Goal: Task Accomplishment & Management: Complete application form

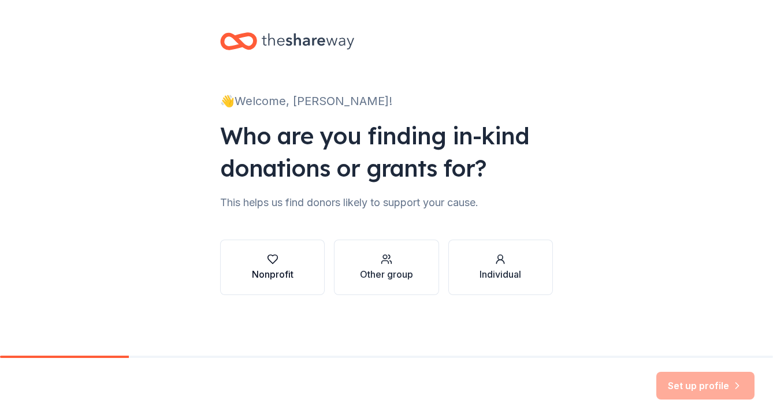
click at [263, 259] on div "button" at bounding box center [273, 260] width 42 height 12
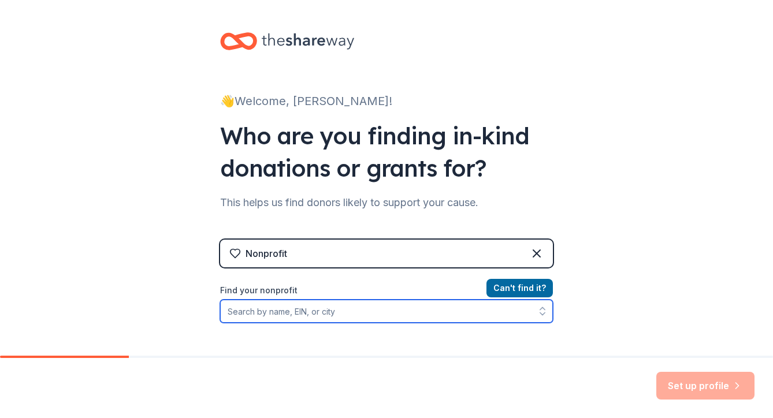
click at [275, 313] on input "Find your nonprofit" at bounding box center [386, 311] width 333 height 23
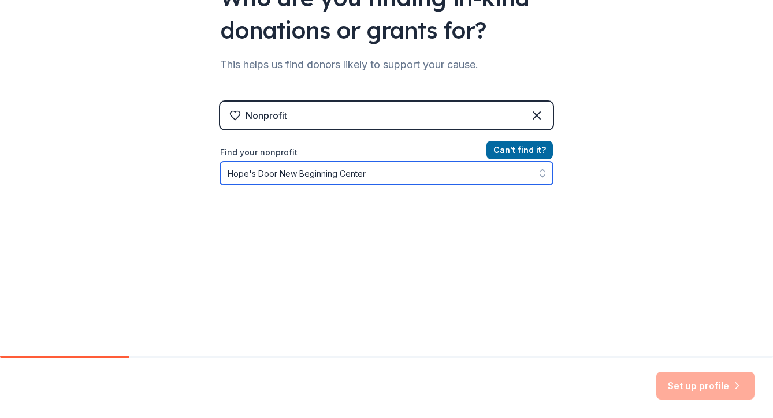
click at [426, 184] on input "Hope's Door New Beginning Center" at bounding box center [386, 173] width 333 height 23
type input "Hope's Door New Beginning Center"
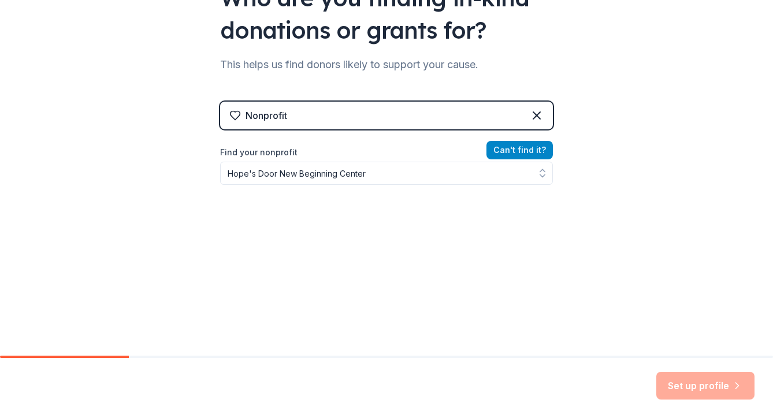
scroll to position [119, 0]
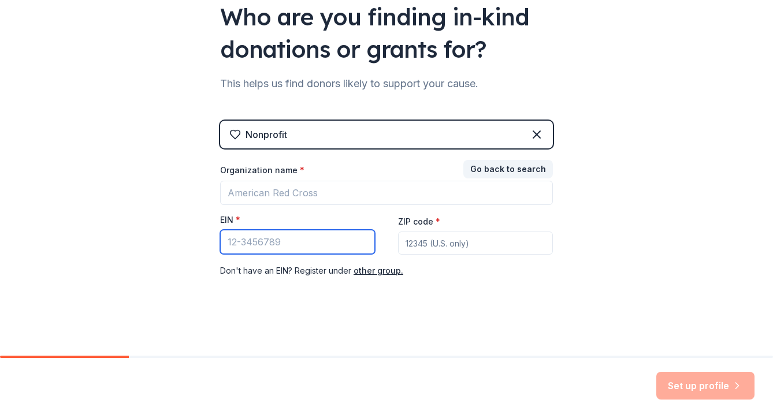
click at [247, 242] on input "EIN *" at bounding box center [297, 242] width 155 height 24
click at [263, 243] on input "EIN *" at bounding box center [297, 242] width 155 height 24
paste input "75-2038796"
type input "75-2038796"
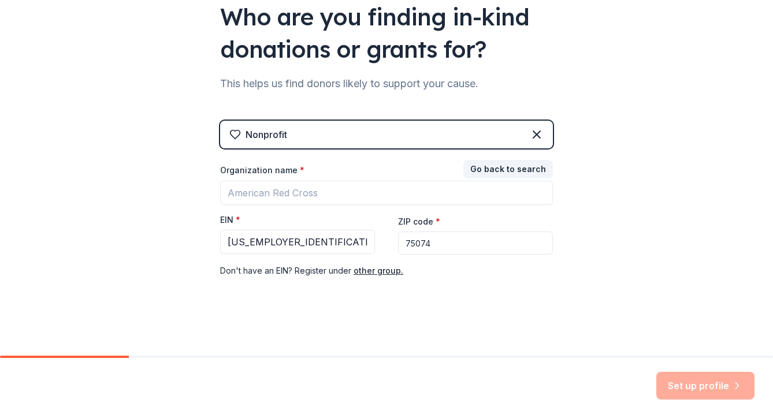
type input "75074"
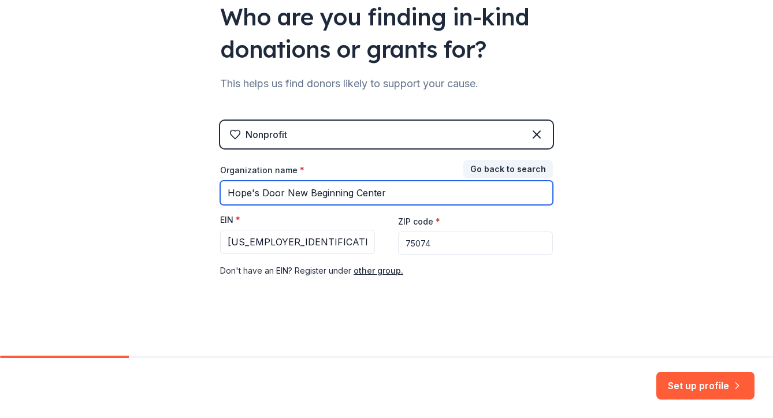
type input "Hope's Door New Beginning Center"
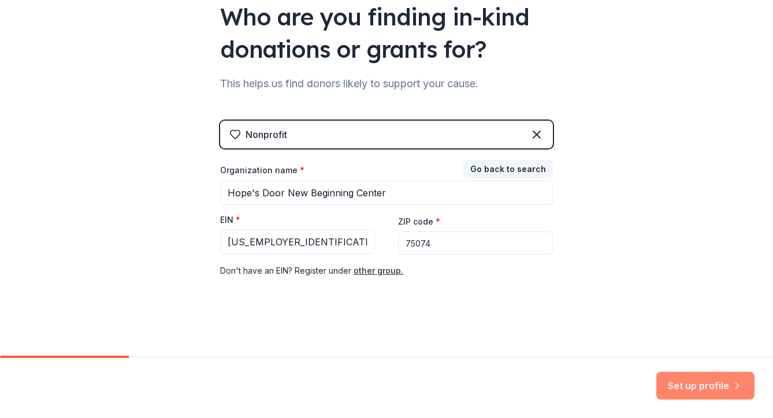
click at [691, 388] on button "Set up profile" at bounding box center [705, 386] width 98 height 28
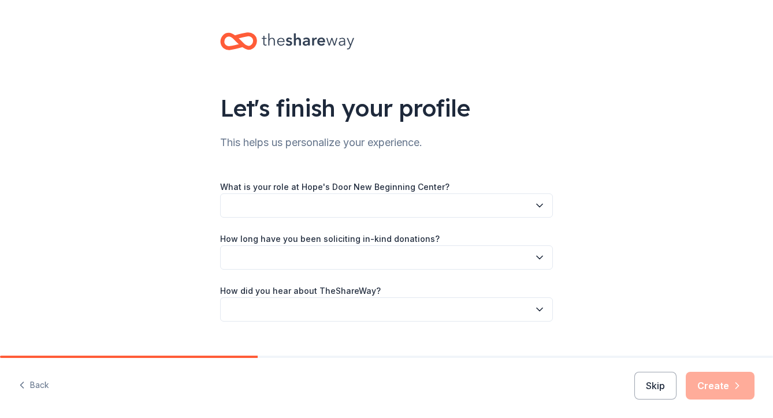
click at [348, 205] on button "button" at bounding box center [386, 206] width 333 height 24
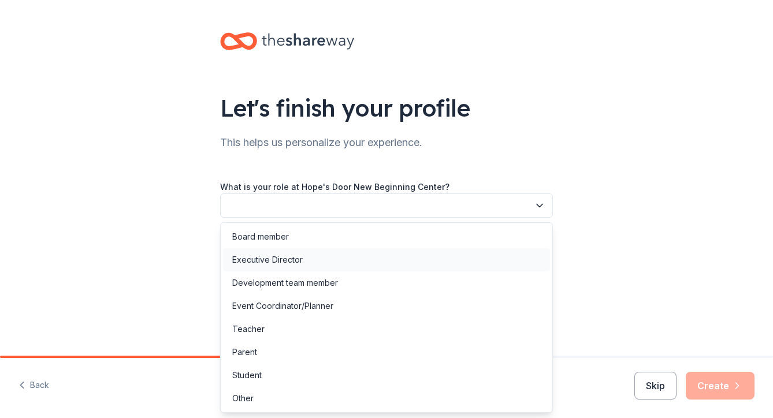
click at [276, 257] on div "Executive Director" at bounding box center [267, 260] width 70 height 14
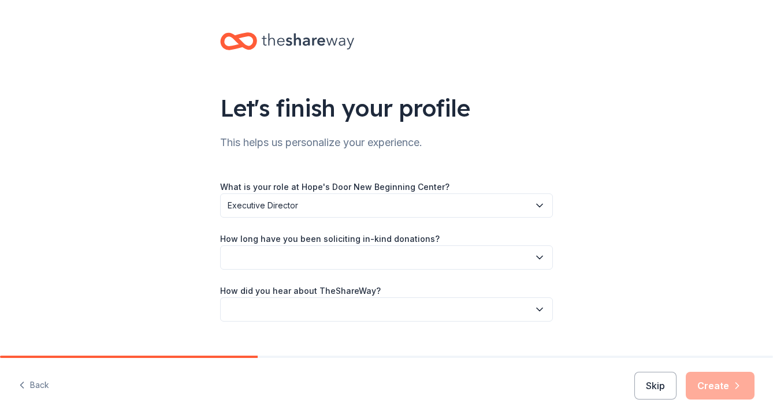
click at [267, 262] on button "button" at bounding box center [386, 258] width 333 height 24
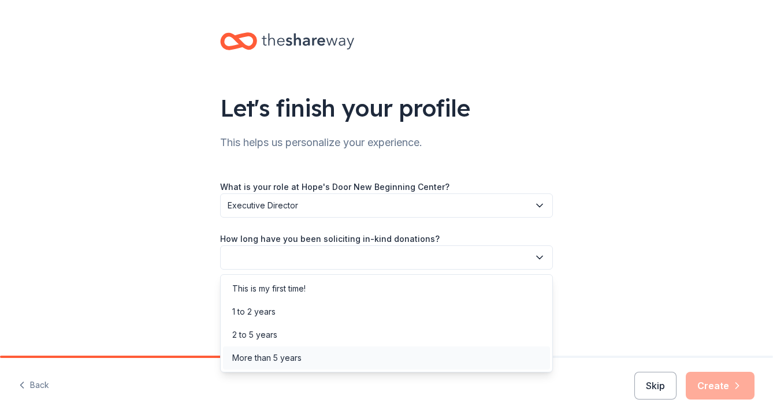
click at [274, 365] on div "More than 5 years" at bounding box center [386, 358] width 327 height 23
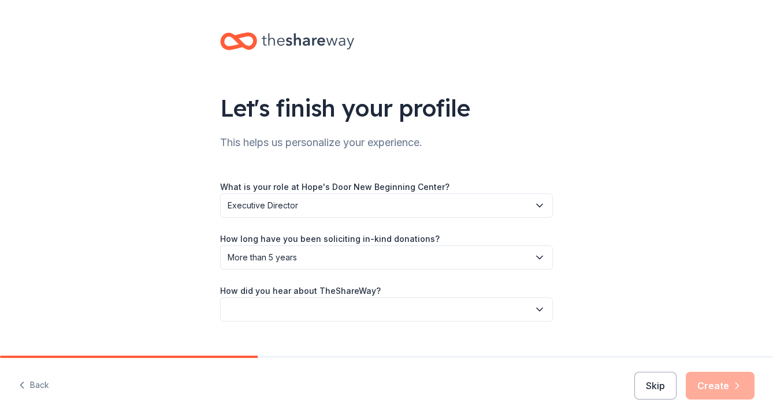
click at [247, 315] on button "button" at bounding box center [386, 310] width 333 height 24
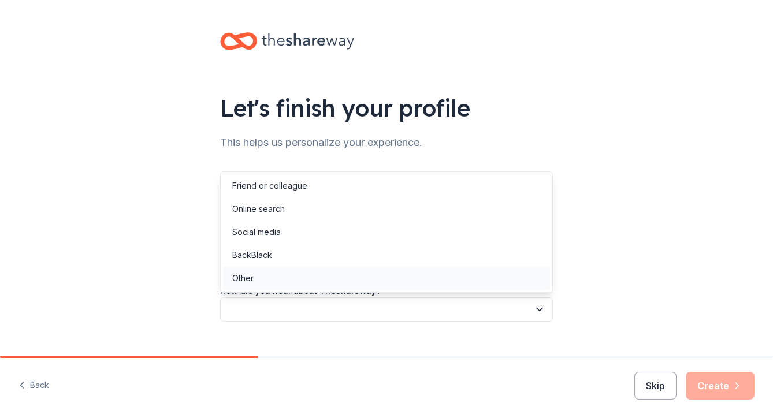
click at [253, 280] on div "Other" at bounding box center [242, 279] width 21 height 14
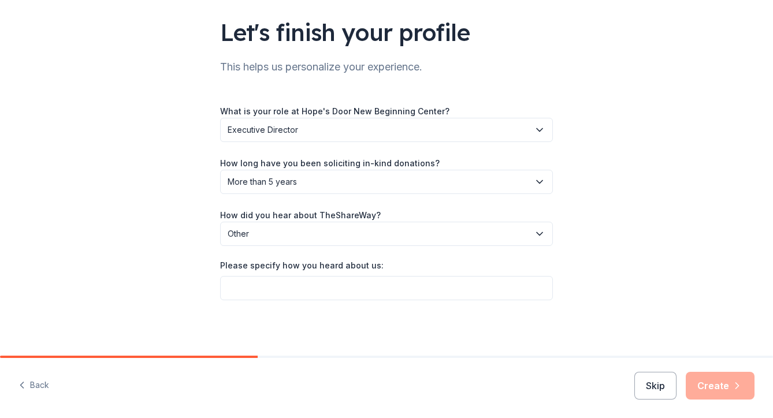
scroll to position [75, 0]
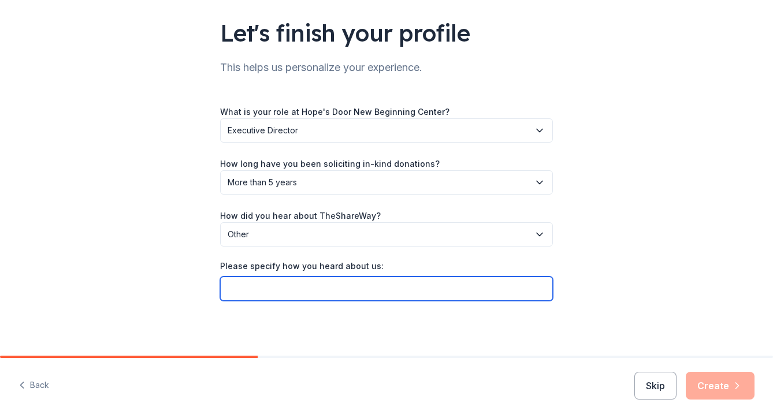
click at [398, 292] on input "Please specify how you heard about us:" at bounding box center [386, 289] width 333 height 24
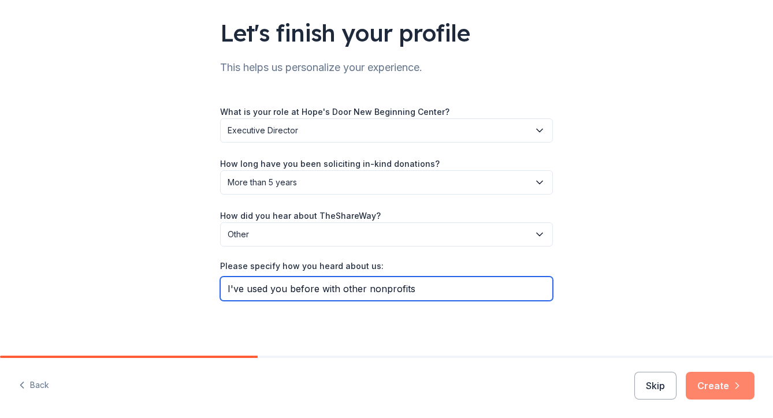
type input "I've used you before with other nonprofits"
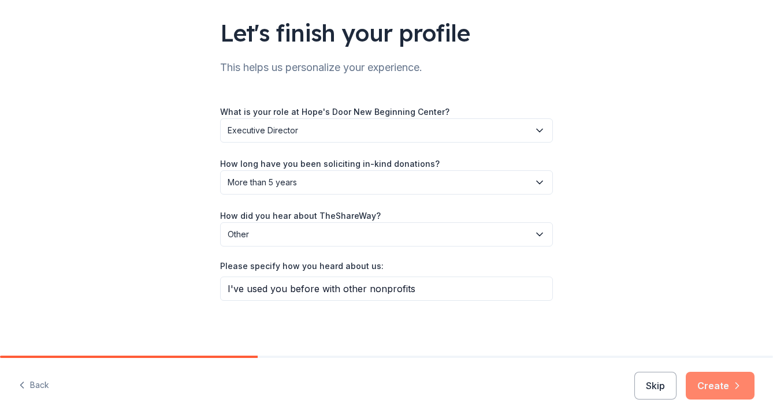
click at [711, 377] on button "Create" at bounding box center [720, 386] width 69 height 28
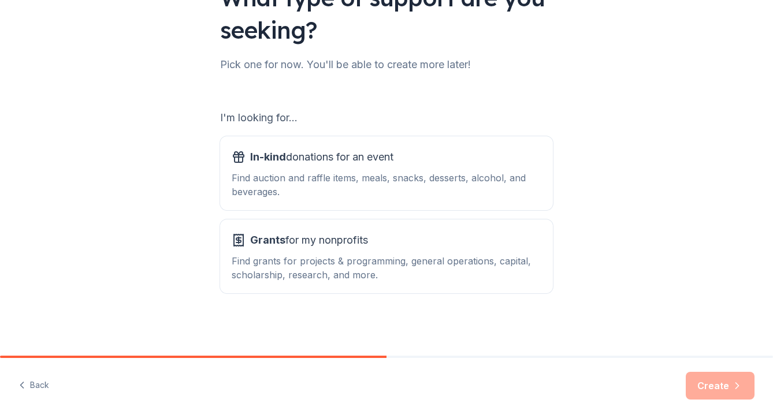
scroll to position [110, 0]
click at [368, 131] on div "I'm looking for... In-kind donations for an event Find auction and raffle items…" at bounding box center [386, 201] width 333 height 185
click at [372, 166] on span "In-kind donations for an event" at bounding box center [321, 157] width 143 height 18
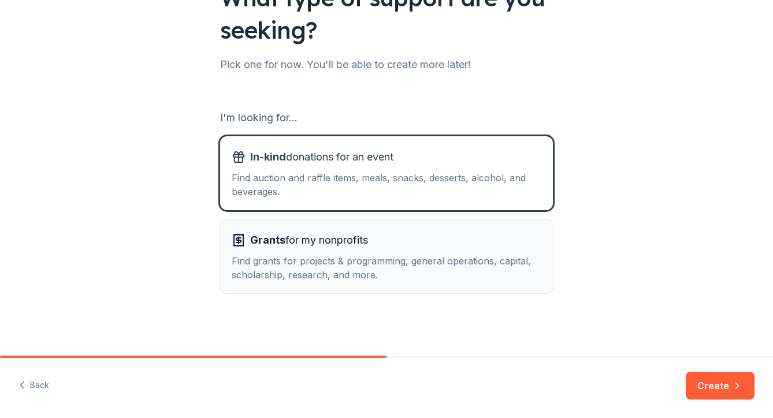
click at [284, 274] on div "Find grants for projects & programming, general operations, capital, scholarshi…" at bounding box center [387, 268] width 310 height 28
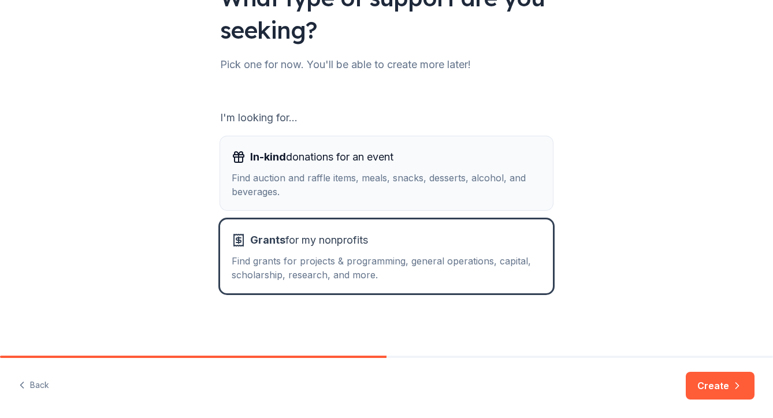
click at [282, 204] on button "In-kind donations for an event Find auction and raffle items, meals, snacks, de…" at bounding box center [386, 173] width 333 height 74
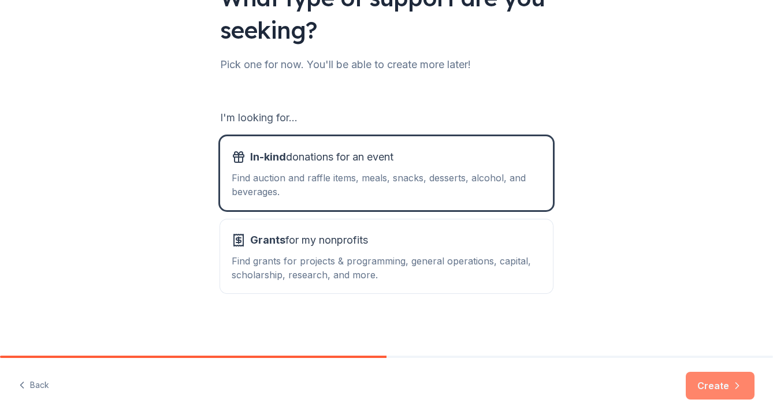
click at [724, 390] on button "Create" at bounding box center [720, 386] width 69 height 28
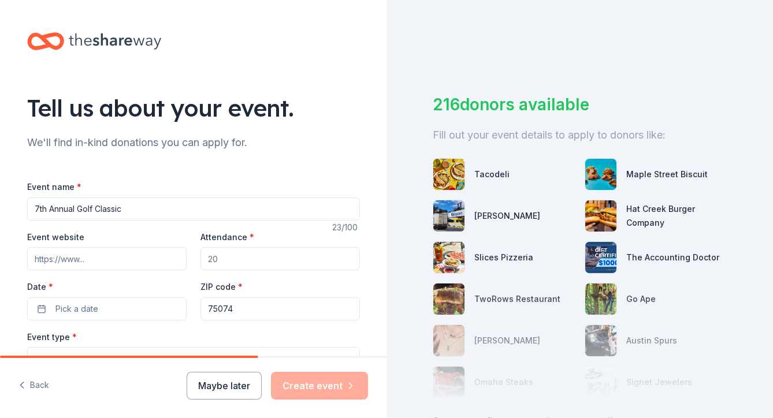
type input "7th Annual Golf Classic"
click at [91, 253] on input "Event website" at bounding box center [106, 258] width 159 height 23
paste input "https://25hdnbc.golfgenius.com"
type input "https://25hdnbc.golfgenius.com"
click at [237, 253] on input "Attendance *" at bounding box center [280, 258] width 159 height 23
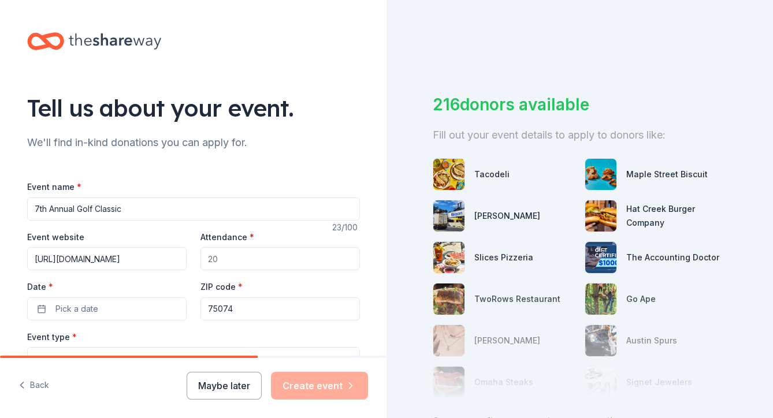
click at [237, 253] on input "Attendance *" at bounding box center [280, 258] width 159 height 23
type input "100"
click at [257, 312] on input "75074" at bounding box center [280, 309] width 159 height 23
type input "75093"
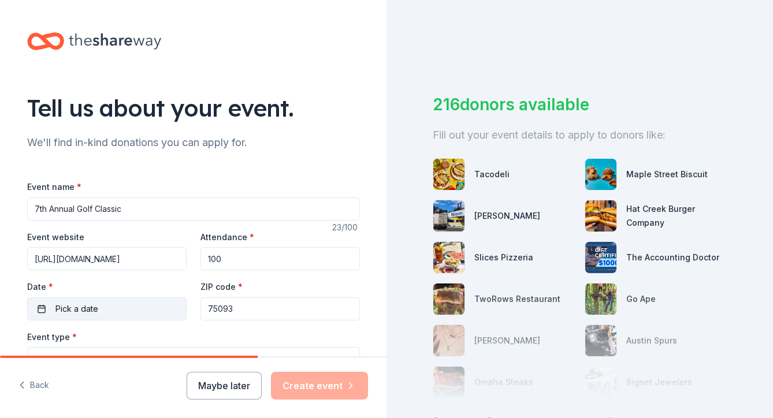
click at [61, 309] on span "Pick a date" at bounding box center [76, 309] width 43 height 14
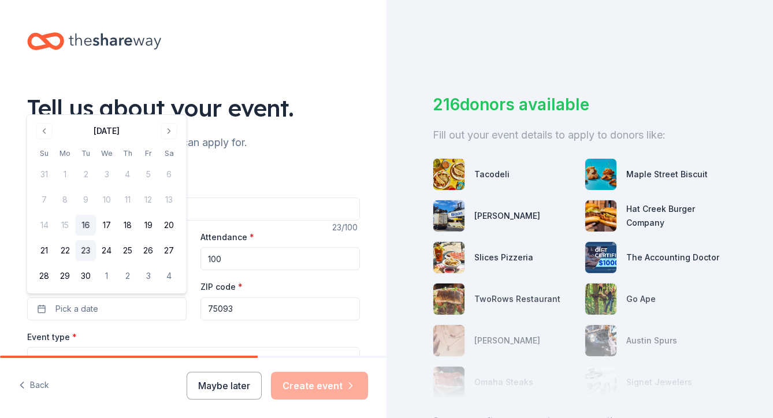
click at [84, 249] on button "23" at bounding box center [86, 250] width 21 height 21
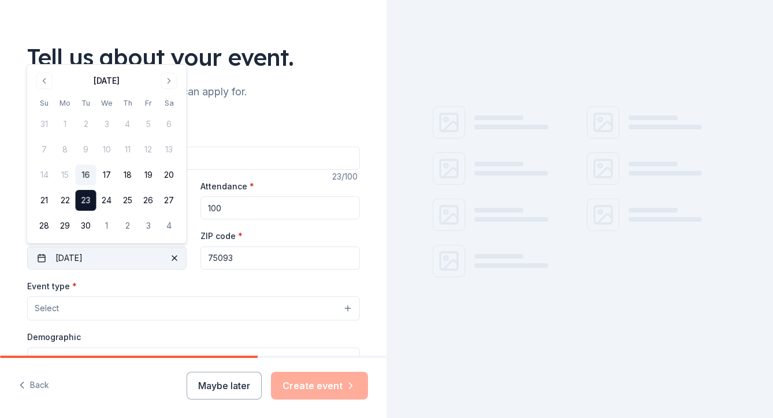
scroll to position [51, 0]
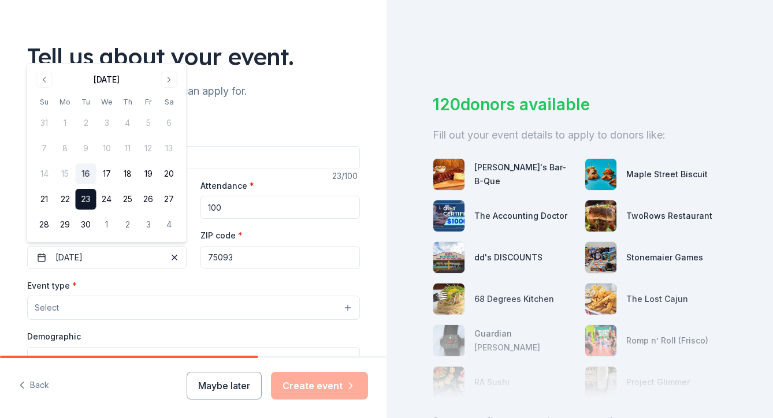
click at [51, 307] on span "Select" at bounding box center [47, 308] width 24 height 14
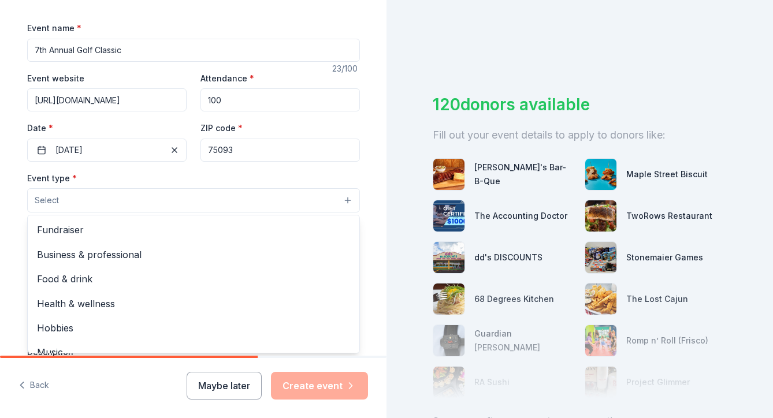
scroll to position [161, 0]
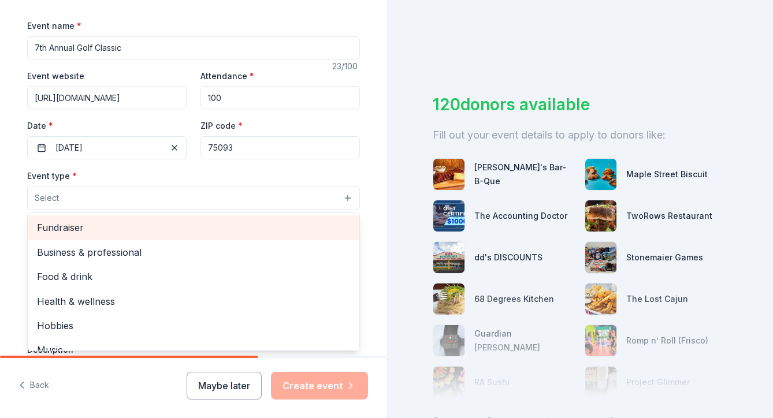
click at [63, 231] on span "Fundraiser" at bounding box center [193, 227] width 313 height 15
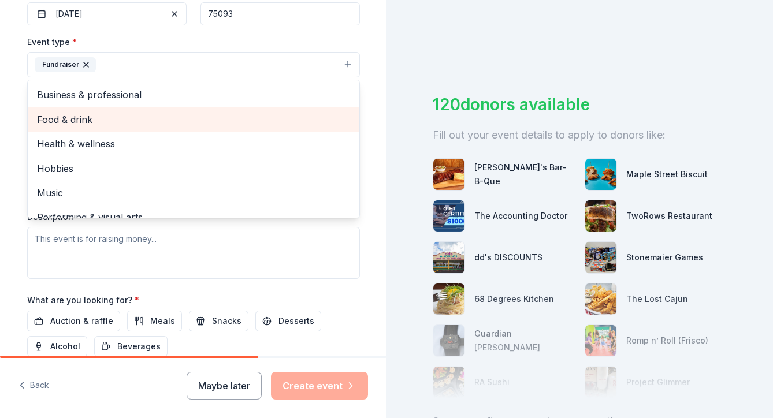
scroll to position [0, 0]
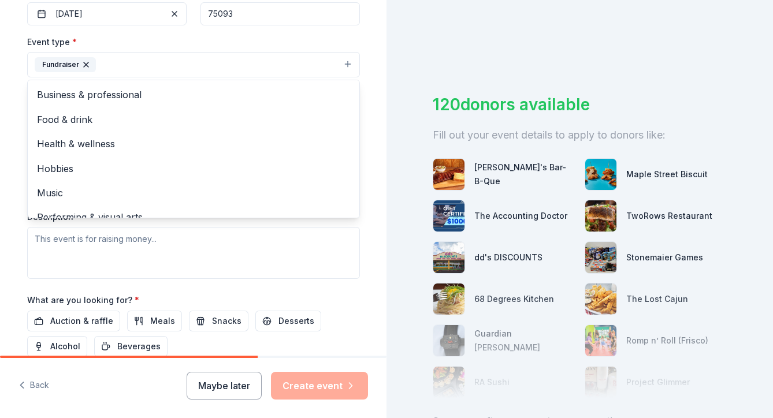
click at [14, 126] on div "Tell us about your event. We'll find in-kind donations you can apply for. Event…" at bounding box center [194, 90] width 370 height 770
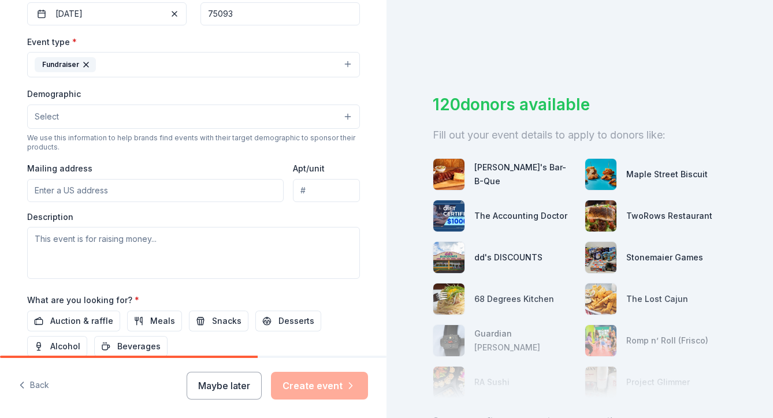
click at [63, 108] on button "Select" at bounding box center [193, 117] width 333 height 24
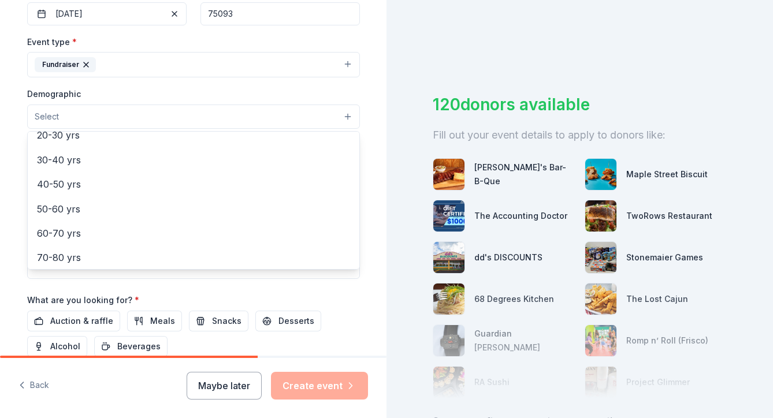
scroll to position [181, 0]
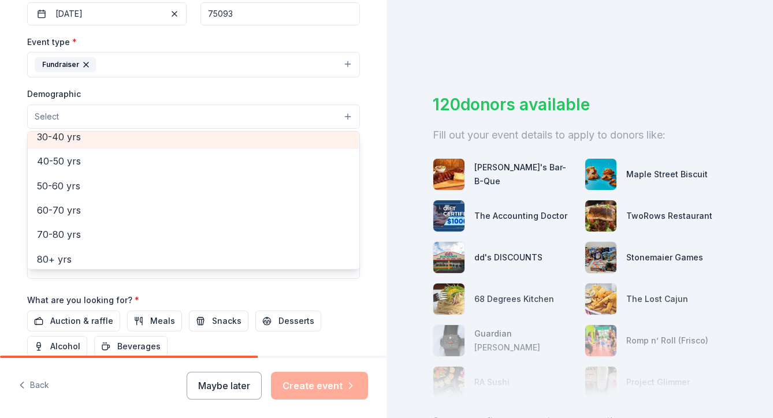
click at [80, 132] on div "30-40 yrs" at bounding box center [194, 137] width 332 height 24
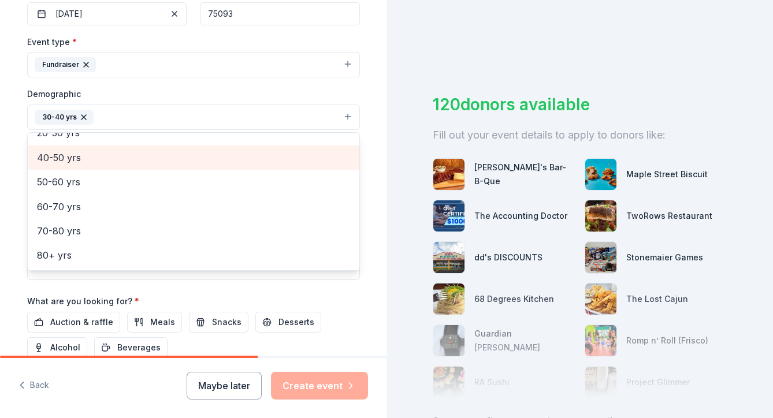
scroll to position [158, 0]
click at [72, 154] on span "40-50 yrs" at bounding box center [193, 160] width 313 height 15
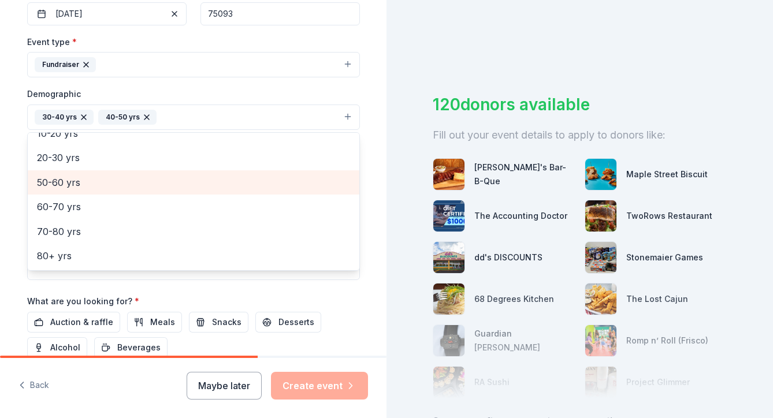
scroll to position [134, 0]
click at [66, 181] on span "50-60 yrs" at bounding box center [193, 184] width 313 height 15
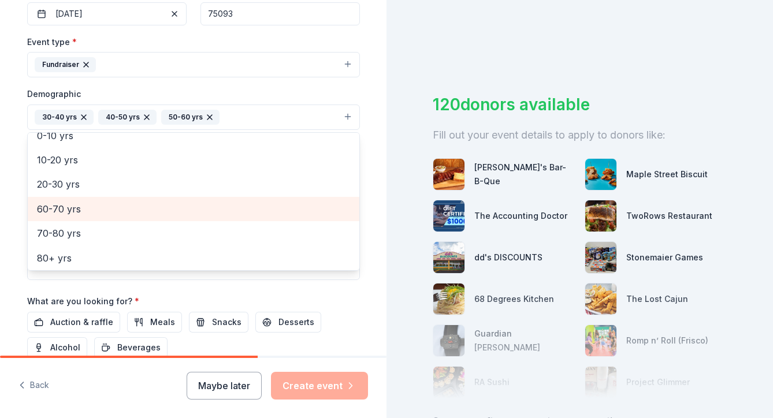
click at [68, 206] on span "60-70 yrs" at bounding box center [193, 209] width 313 height 15
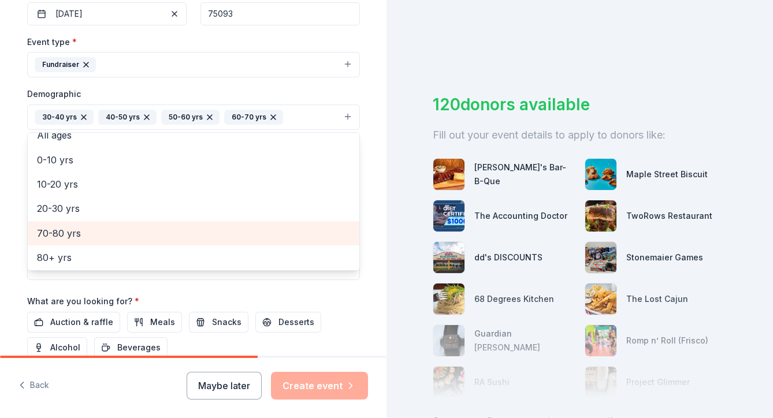
click at [70, 226] on span "70-80 yrs" at bounding box center [193, 233] width 313 height 15
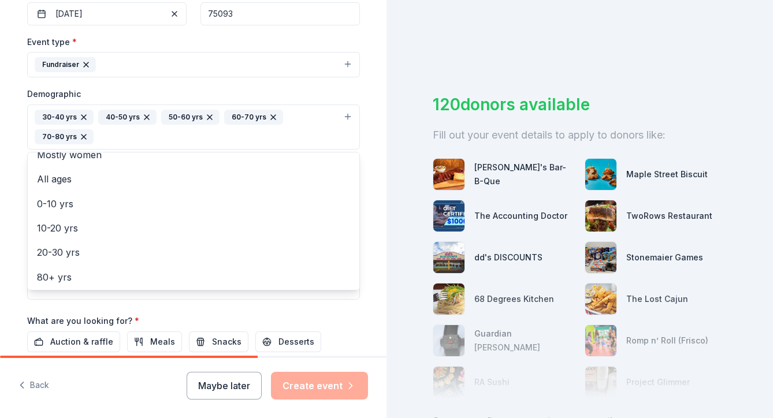
scroll to position [311, 0]
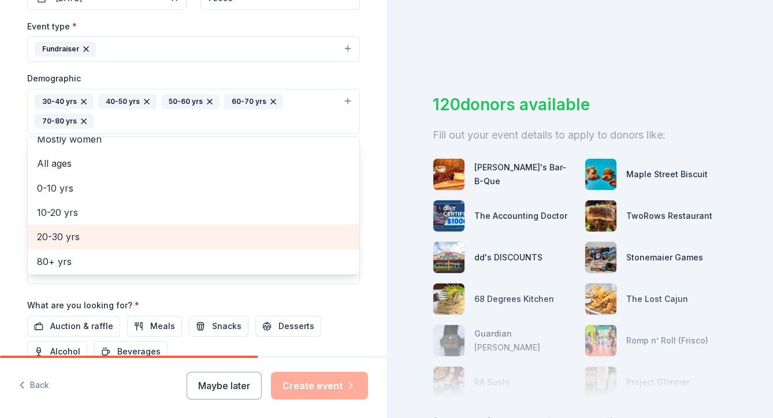
click at [95, 229] on span "20-30 yrs" at bounding box center [193, 236] width 313 height 15
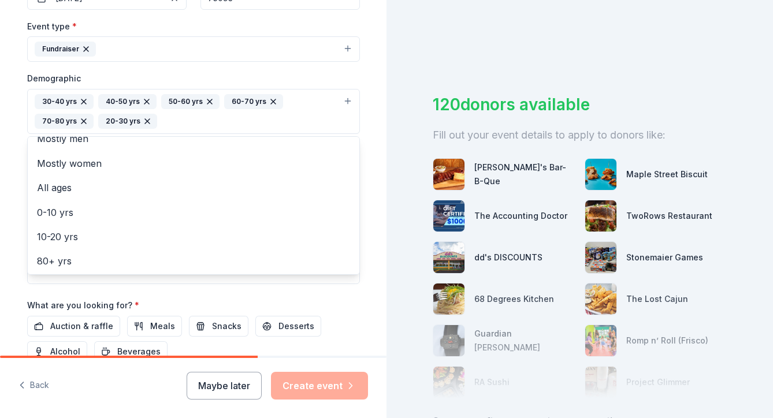
click at [13, 191] on div "Tell us about your event. We'll find in-kind donations you can apply for. Event…" at bounding box center [194, 84] width 370 height 791
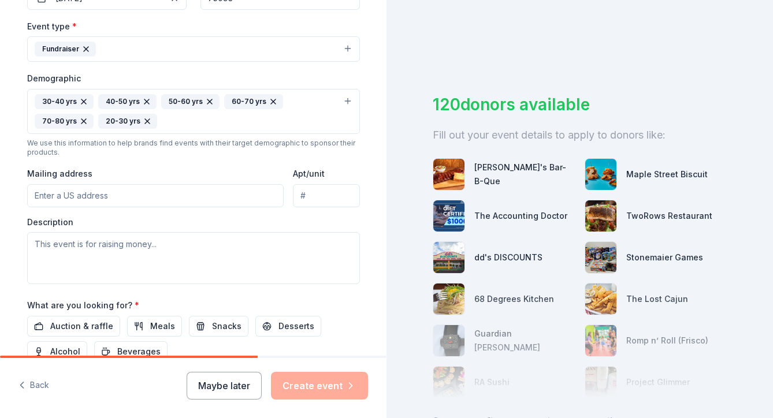
click at [70, 205] on div "Event type * Fundraiser Demographic 30-40 yrs 40-50 yrs 50-60 yrs 60-70 yrs 70-…" at bounding box center [193, 151] width 333 height 265
click at [127, 184] on input "218 N. 10th Street" at bounding box center [155, 195] width 257 height 23
type input "218 North 10th Street, Garland, TX, 75040"
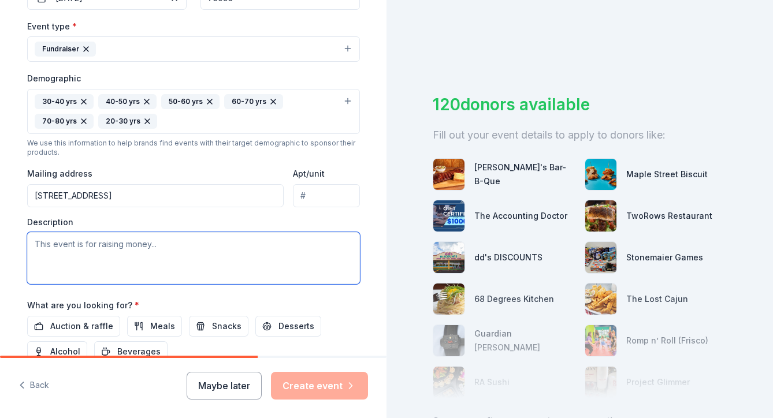
click at [61, 247] on textarea at bounding box center [193, 258] width 333 height 52
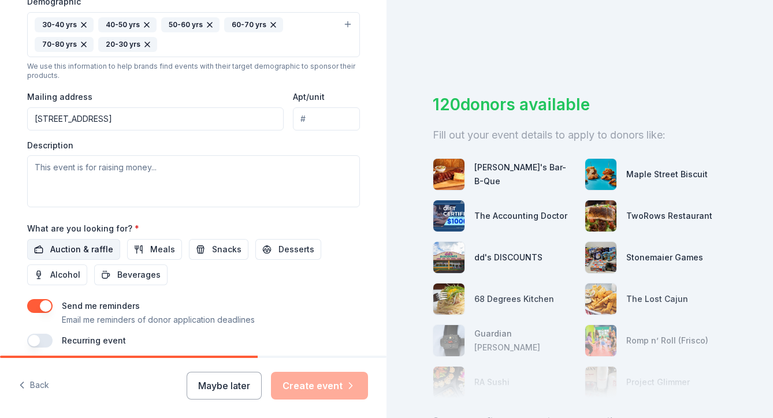
click at [76, 251] on span "Auction & raffle" at bounding box center [81, 250] width 63 height 14
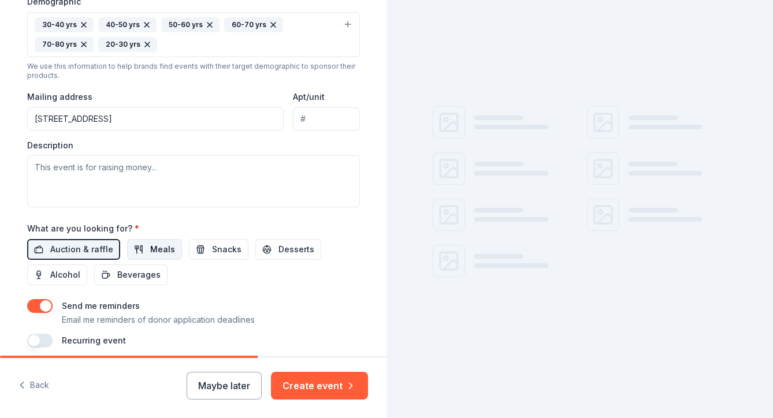
click at [163, 252] on span "Meals" at bounding box center [162, 250] width 25 height 14
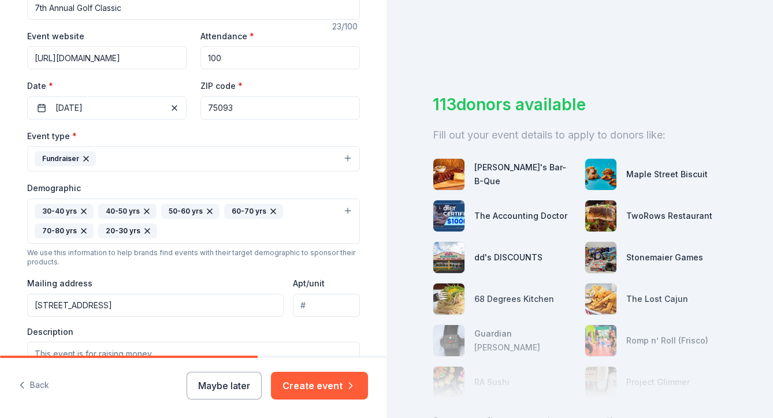
scroll to position [343, 0]
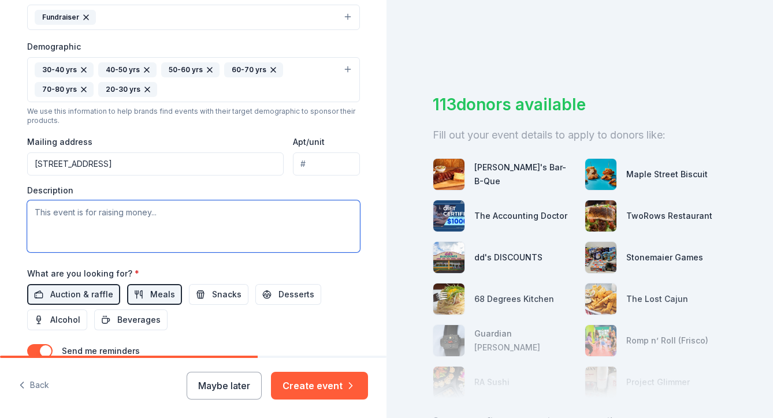
click at [105, 233] on textarea at bounding box center [193, 227] width 333 height 52
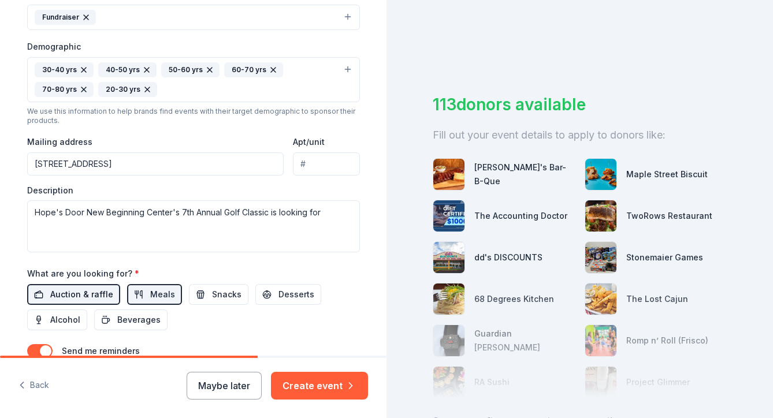
click at [100, 294] on span "Auction & raffle" at bounding box center [81, 295] width 63 height 14
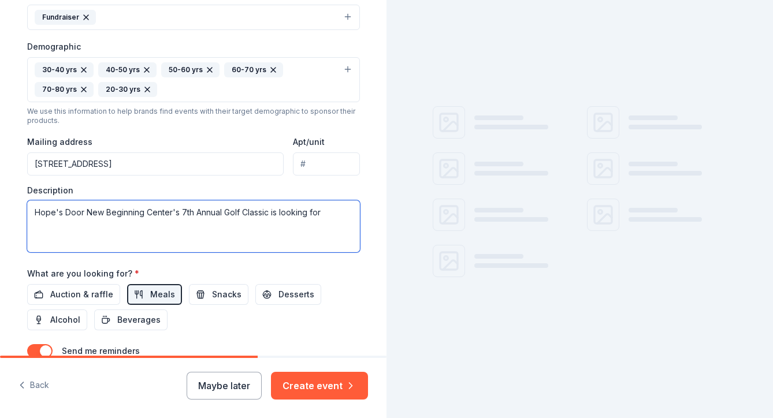
click at [323, 213] on textarea "Hope's Door New Beginning Center's 7th Annual Golf Classic is looking for" at bounding box center [193, 227] width 333 height 52
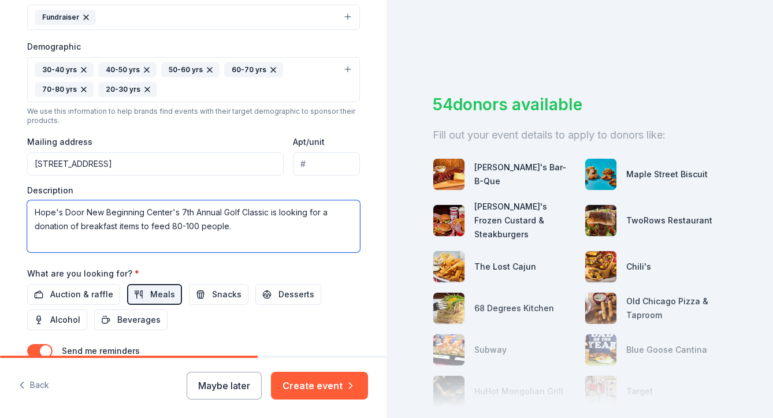
click at [268, 213] on textarea "Hope's Door New Beginning Center's 7th Annual Golf Classic is looking for a don…" at bounding box center [193, 227] width 333 height 52
click at [242, 224] on textarea "Hope's Door New Beginning Center's is looking for a donation of breakfast items…" at bounding box center [193, 227] width 333 height 52
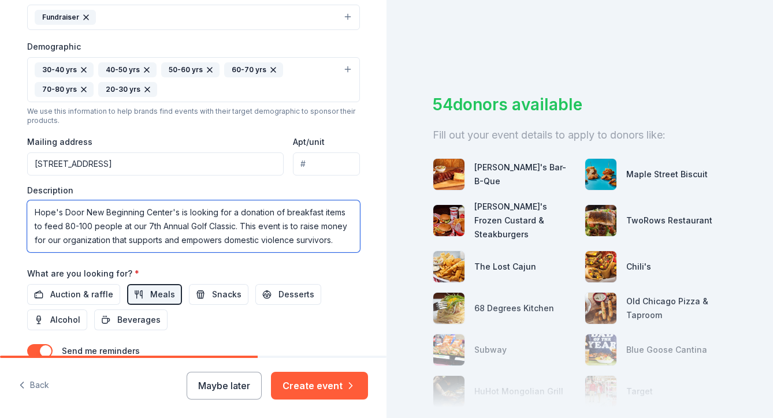
scroll to position [21, 0]
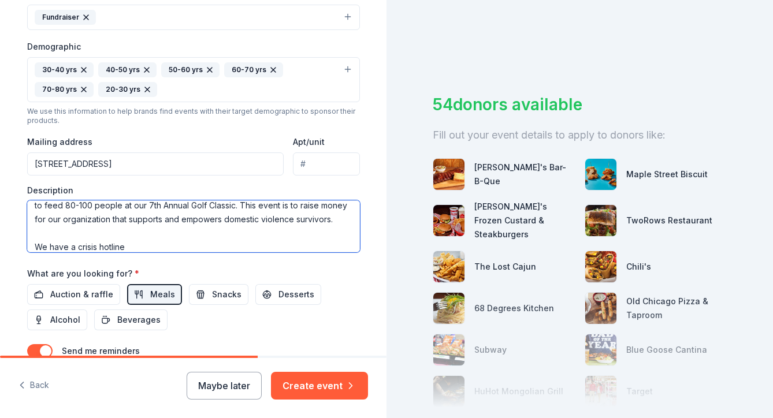
click at [76, 244] on textarea "Hope's Door New Beginning Center's is looking for a donation of breakfast items…" at bounding box center [193, 227] width 333 height 52
click at [135, 245] on textarea "Hope's Door New Beginning Center's is looking for a donation of breakfast items…" at bounding box center [193, 227] width 333 height 52
click at [261, 243] on textarea "Hope's Door New Beginning Center's is looking for a donation of breakfast items…" at bounding box center [193, 227] width 333 height 52
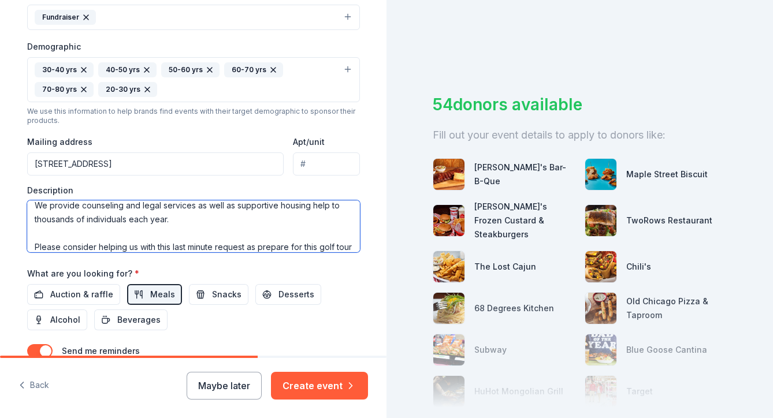
scroll to position [111, 0]
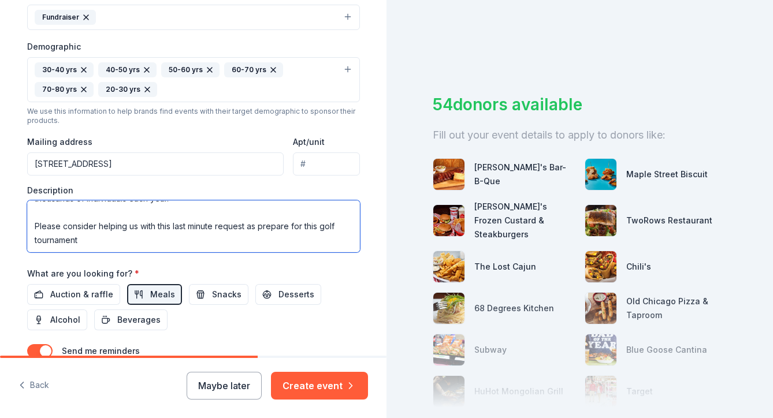
click at [320, 222] on textarea "Hope's Door New Beginning Center's is looking for a donation of breakfast items…" at bounding box center [193, 227] width 333 height 52
click at [246, 237] on textarea "Hope's Door New Beginning Center's is looking for a donation of breakfast items…" at bounding box center [193, 227] width 333 height 52
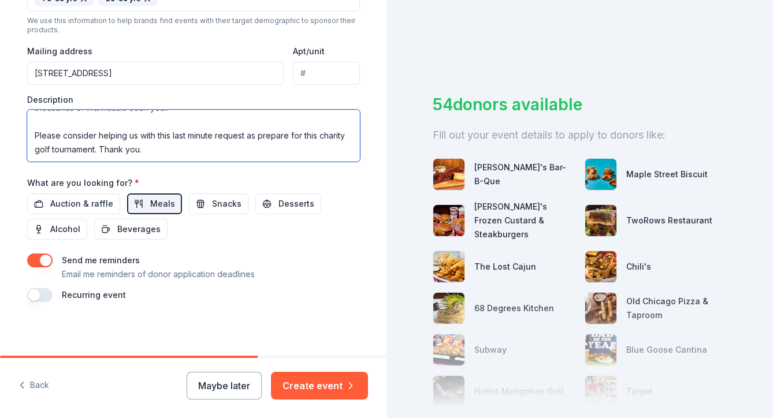
scroll to position [432, 0]
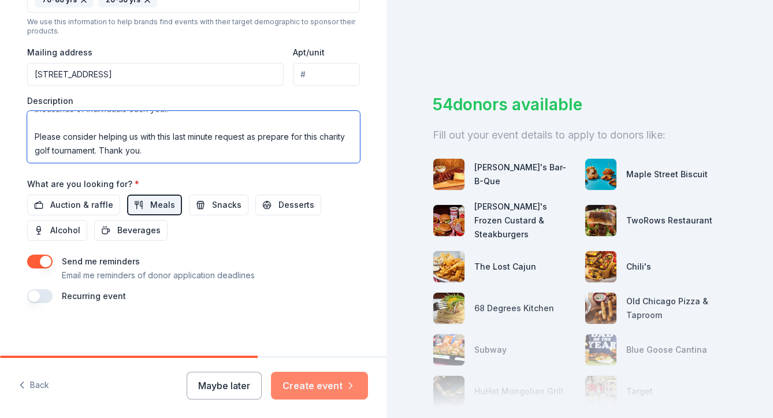
type textarea "Hope's Door New Beginning Center's is looking for a donation of breakfast items…"
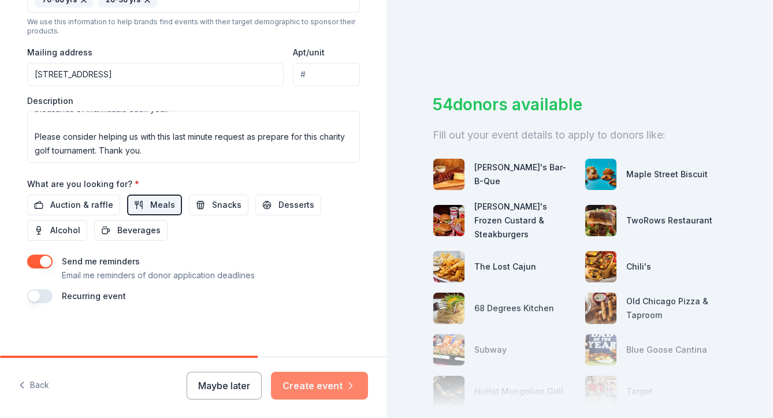
click at [328, 385] on button "Create event" at bounding box center [319, 386] width 97 height 28
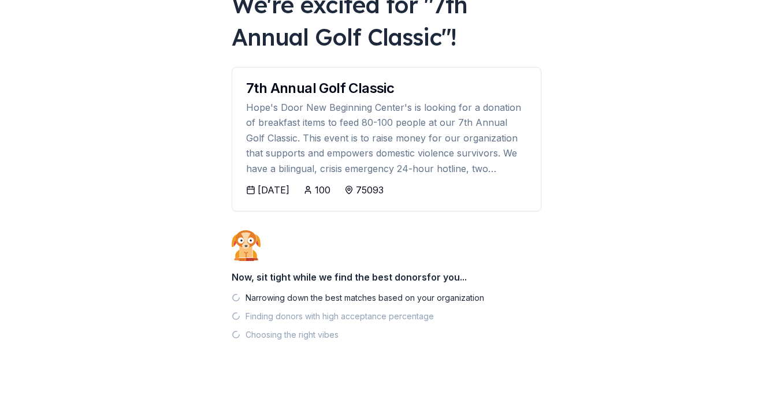
scroll to position [84, 0]
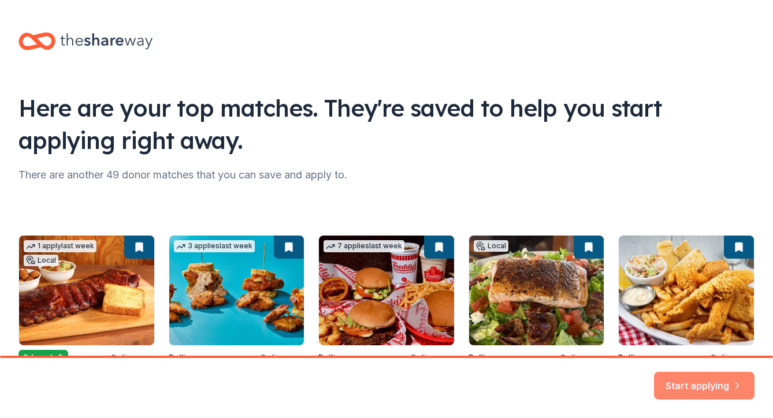
click at [716, 379] on button "Start applying" at bounding box center [704, 380] width 101 height 28
click at [680, 393] on div "Start applying" at bounding box center [704, 386] width 101 height 28
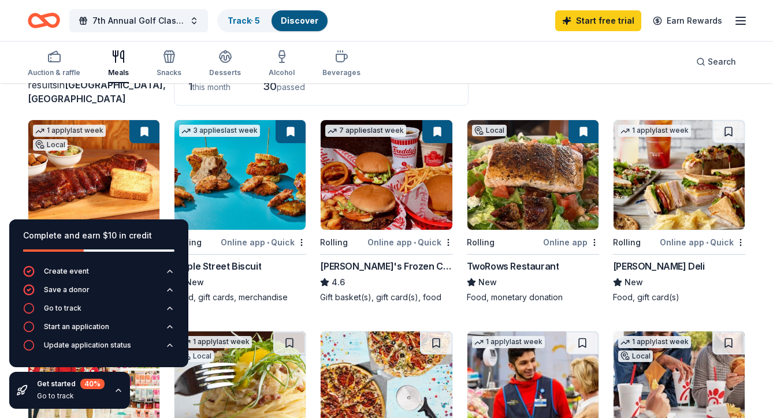
scroll to position [109, 0]
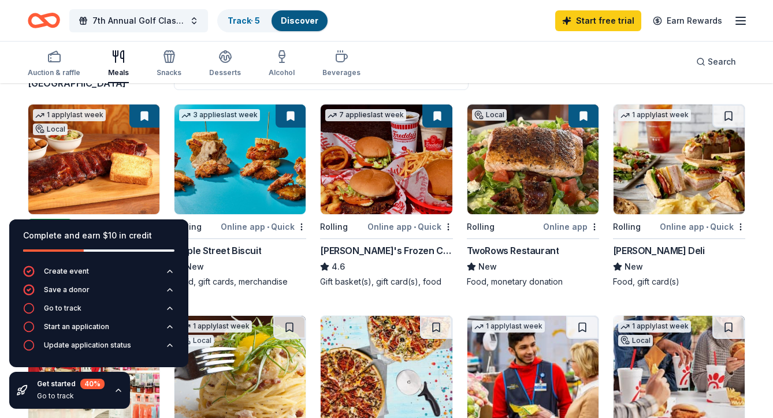
click at [119, 388] on icon "button" at bounding box center [118, 390] width 9 height 9
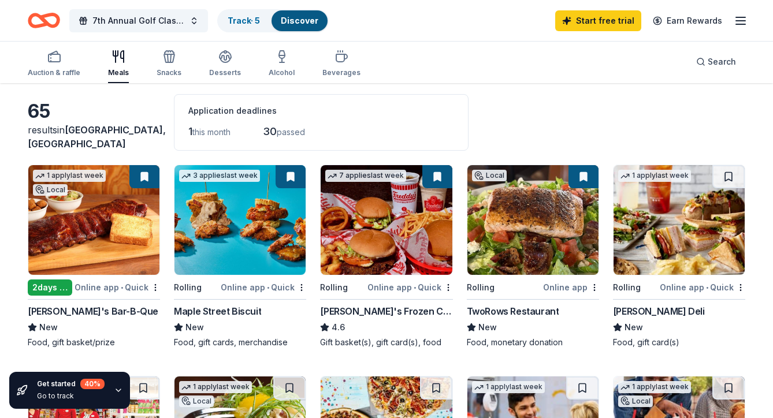
scroll to position [45, 0]
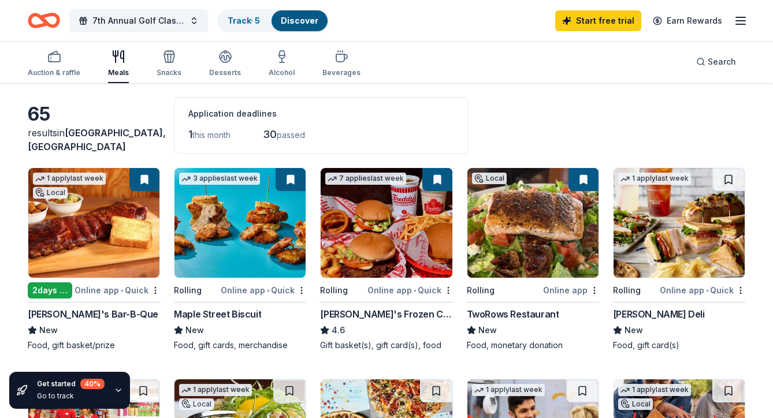
click at [245, 202] on img at bounding box center [240, 223] width 131 height 110
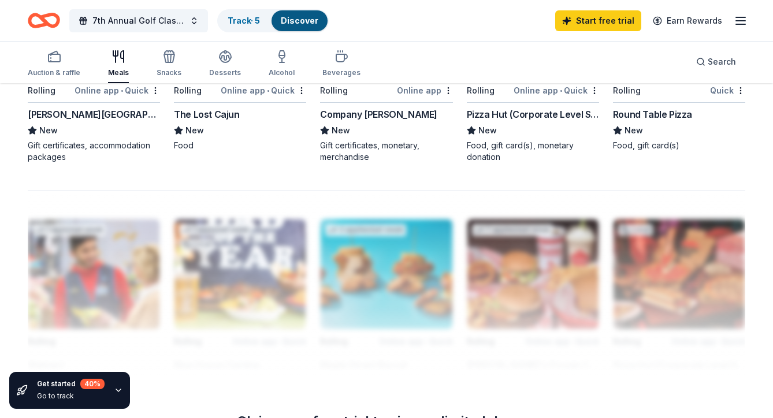
scroll to position [937, 0]
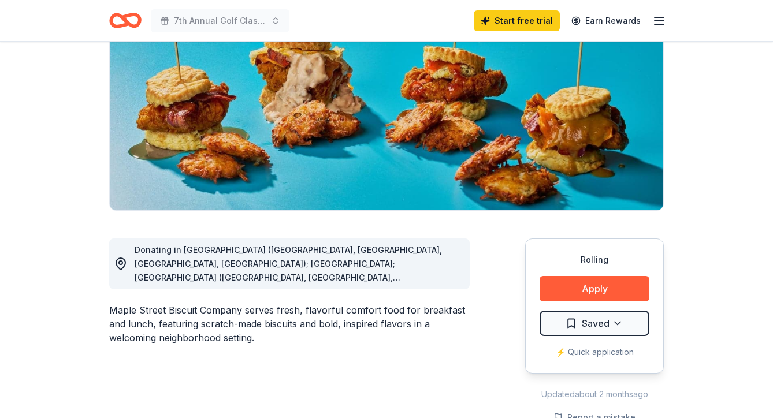
scroll to position [142, 0]
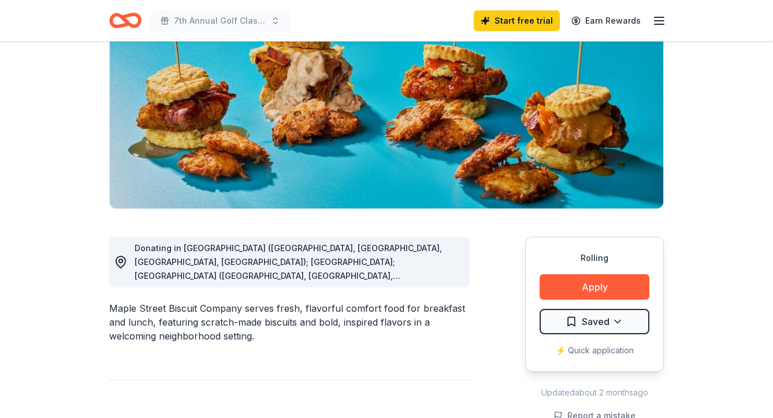
click at [442, 277] on span "Donating in [GEOGRAPHIC_DATA] ([GEOGRAPHIC_DATA], [GEOGRAPHIC_DATA], [GEOGRAPHI…" at bounding box center [288, 359] width 307 height 232
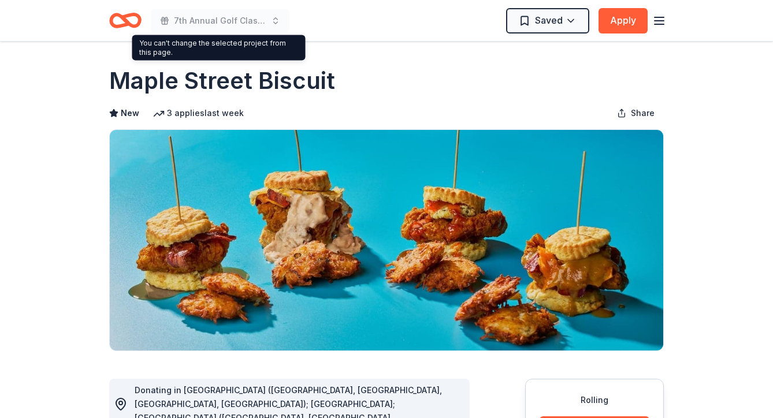
scroll to position [0, 0]
